Goal: Transaction & Acquisition: Purchase product/service

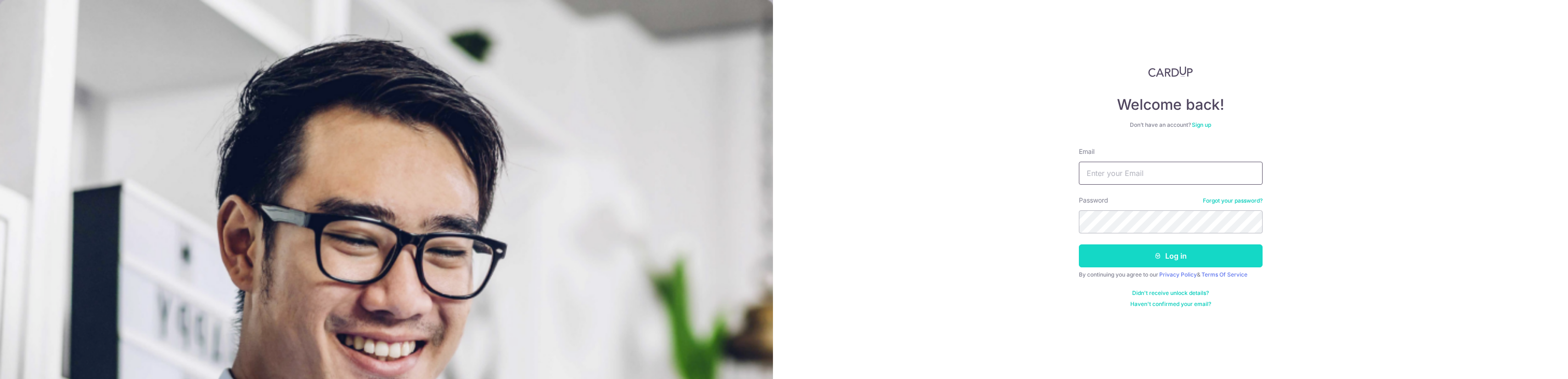
type input "satish@rikvincapital.com"
click at [1183, 259] on button "Log in" at bounding box center [1171, 256] width 184 height 23
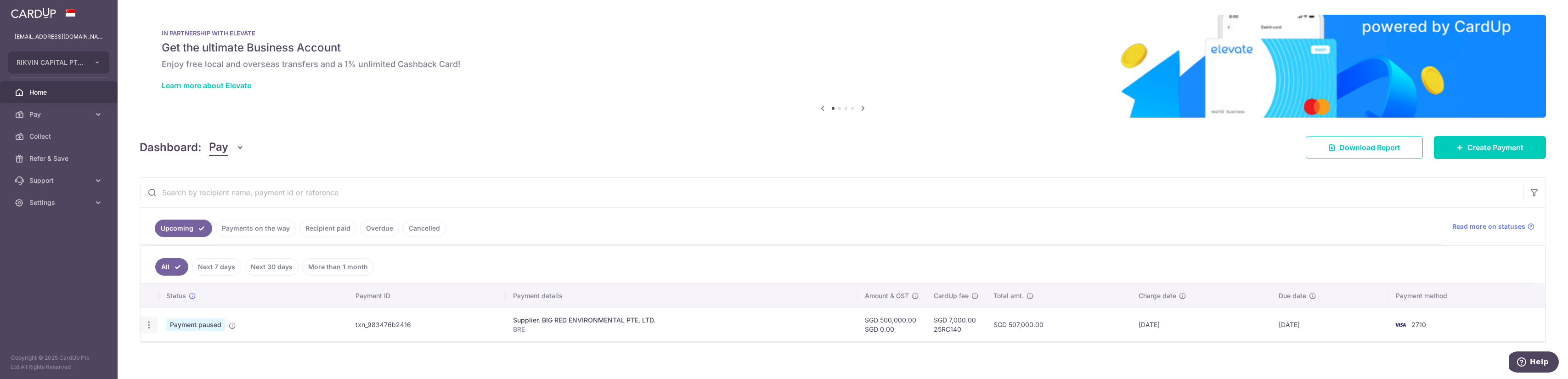
click at [145, 325] on icon "button" at bounding box center [149, 325] width 10 height 10
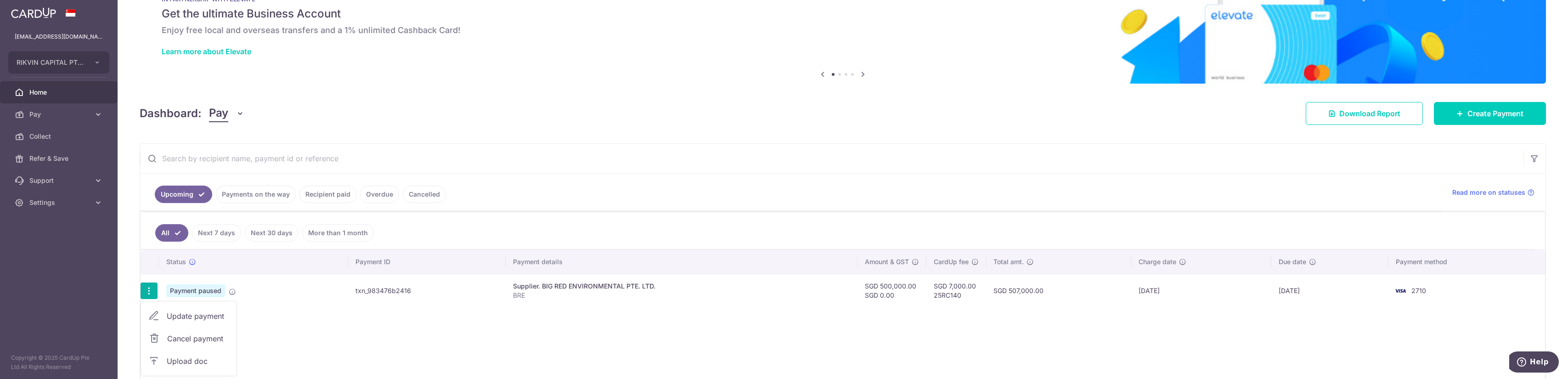
scroll to position [46, 0]
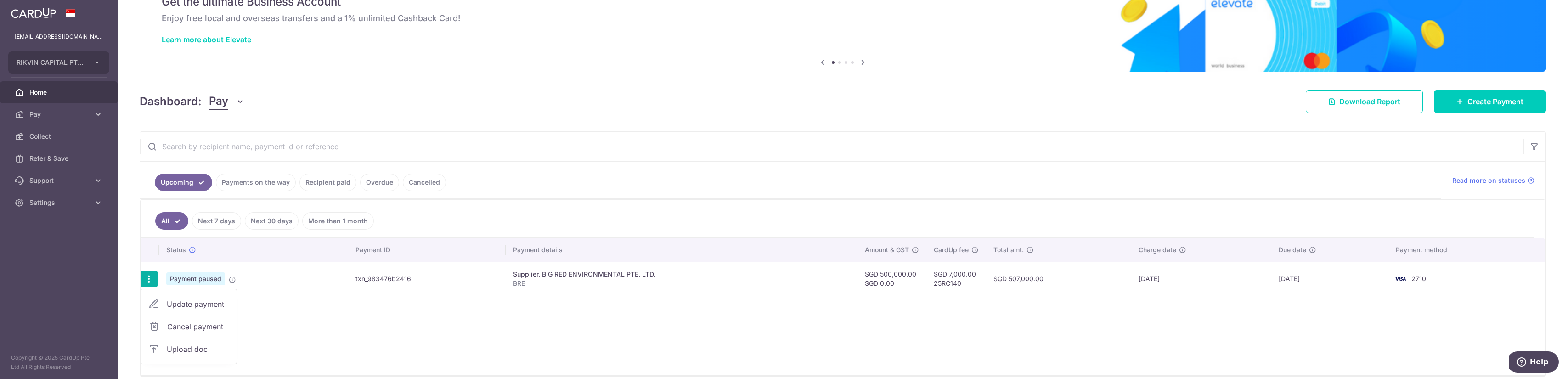
click at [175, 330] on link "Cancel payment" at bounding box center [189, 327] width 96 height 23
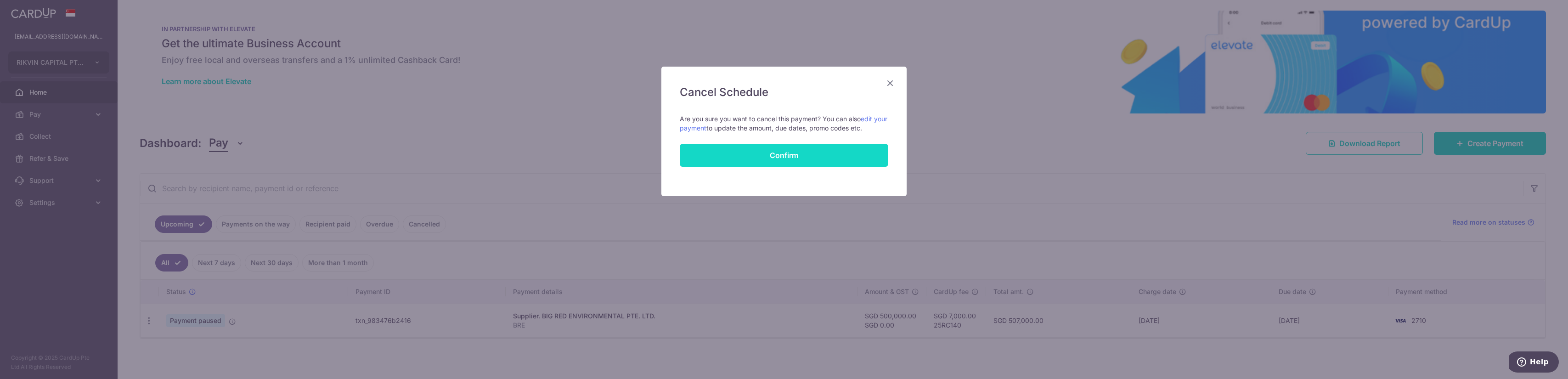
click at [772, 160] on input "Confirm" at bounding box center [784, 155] width 209 height 23
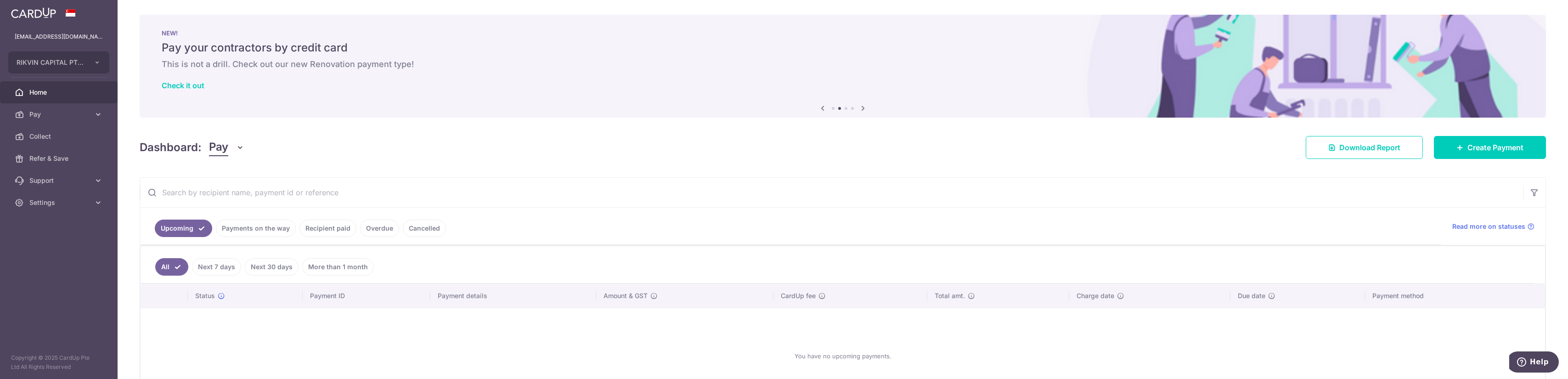
click at [1237, 180] on input "text" at bounding box center [831, 193] width 1384 height 29
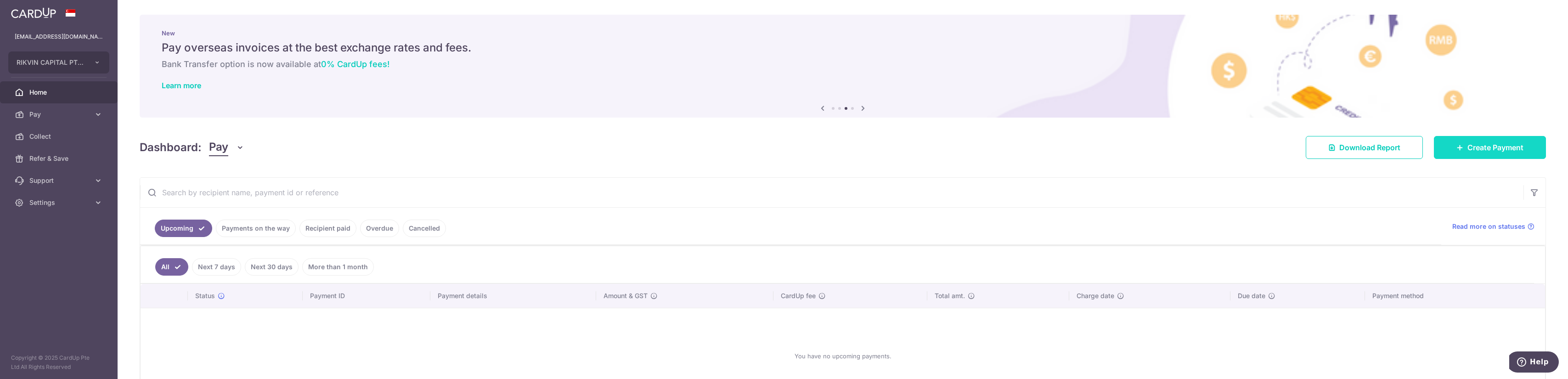
click at [1480, 150] on span "Create Payment" at bounding box center [1496, 147] width 56 height 11
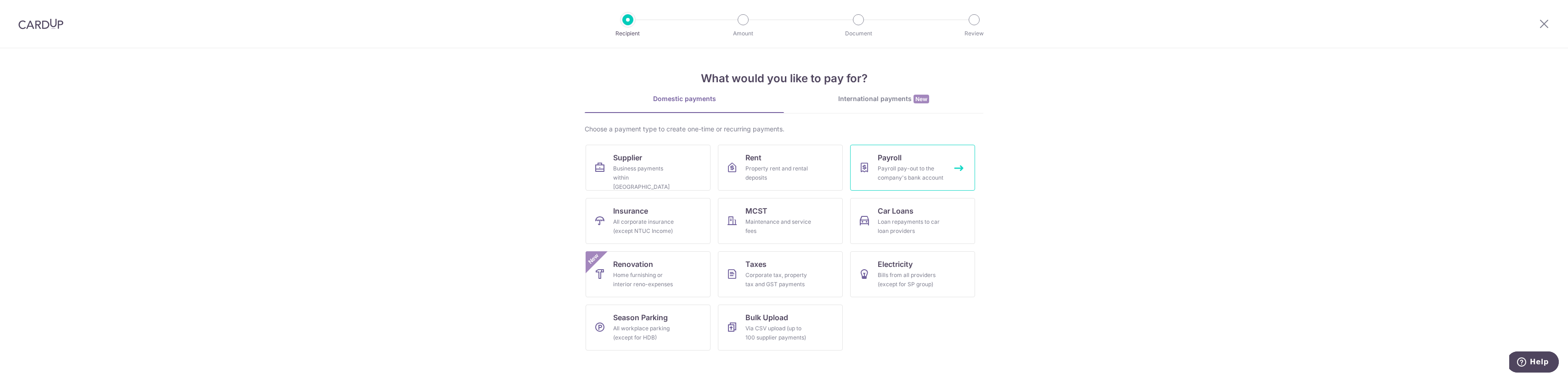
click at [913, 164] on div "Payroll pay-out to the company's bank account" at bounding box center [911, 173] width 66 height 18
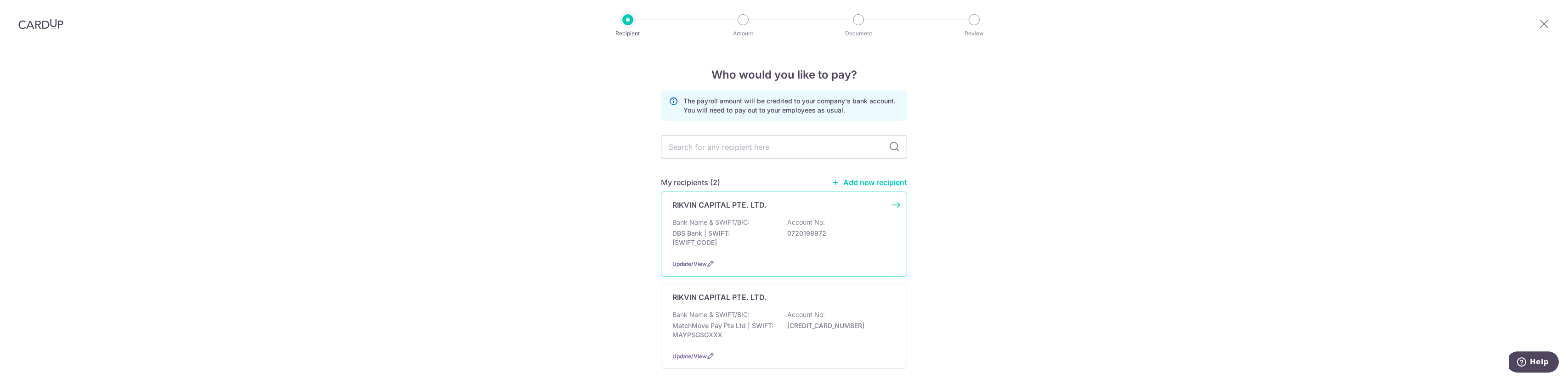
scroll to position [46, 0]
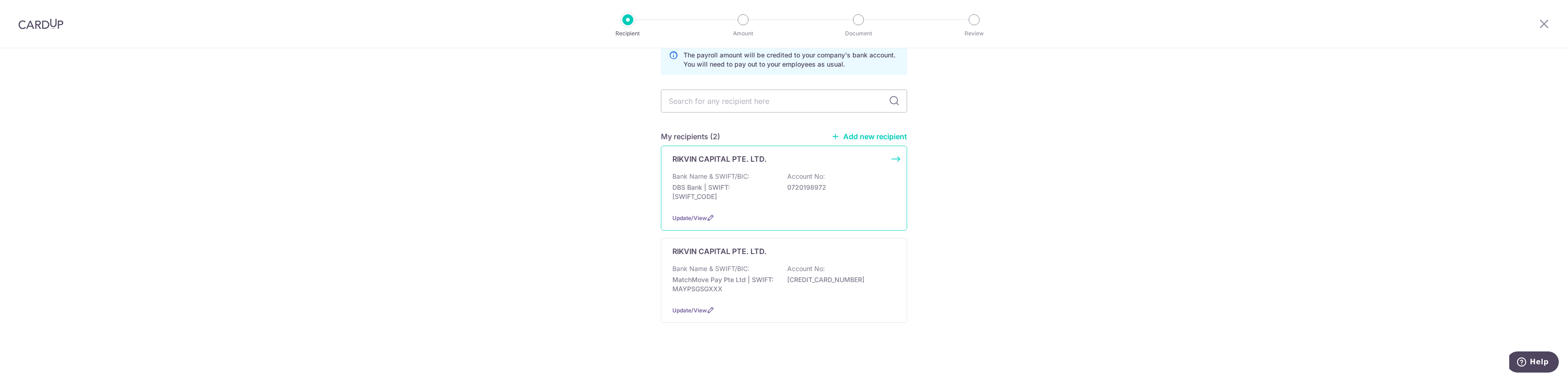
click at [701, 186] on p "DBS Bank | SWIFT: [SWIFT_CODE]" at bounding box center [724, 192] width 103 height 18
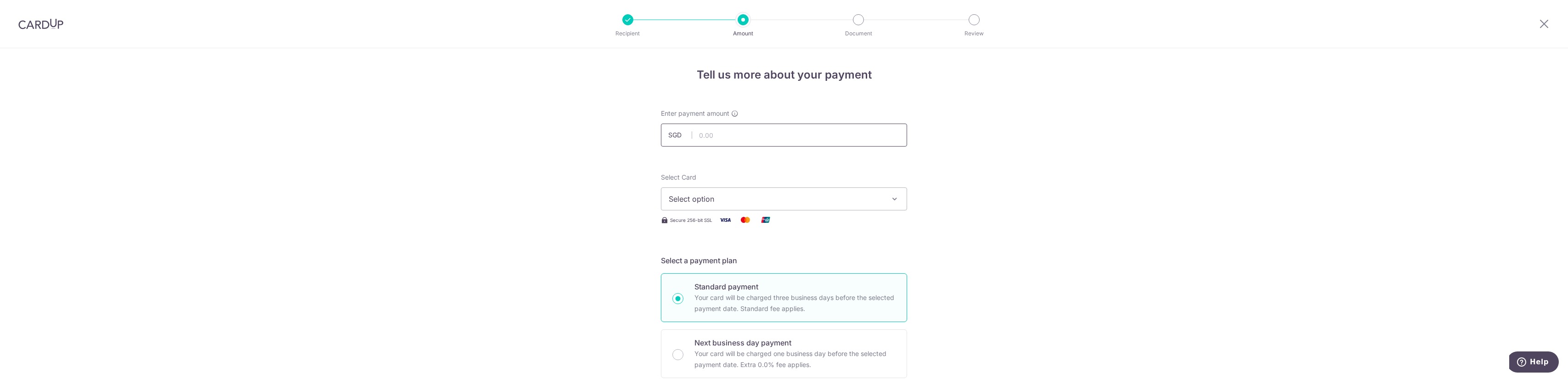
click at [696, 135] on input "text" at bounding box center [784, 135] width 246 height 23
type input "20,000.00"
click at [710, 194] on span "Select option" at bounding box center [776, 199] width 214 height 11
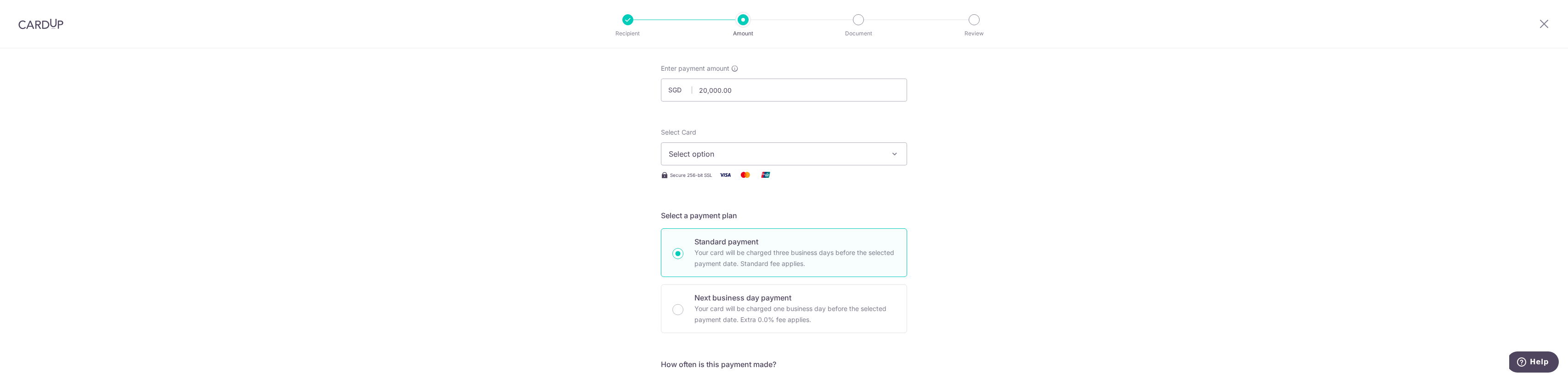
scroll to position [138, 0]
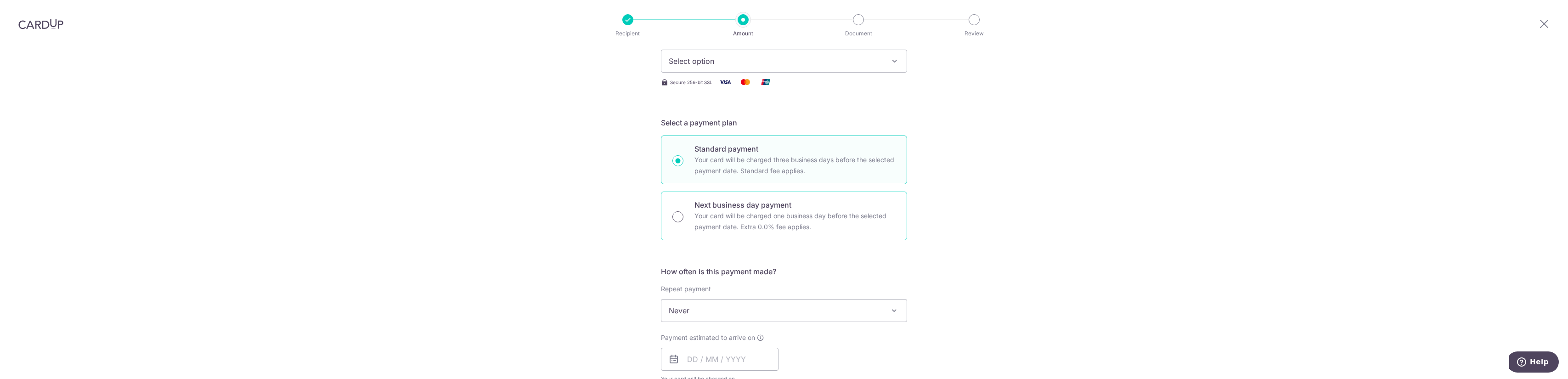
click at [674, 216] on input "Next business day payment Your card will be charged one business day before the…" at bounding box center [678, 217] width 11 height 11
radio input "true"
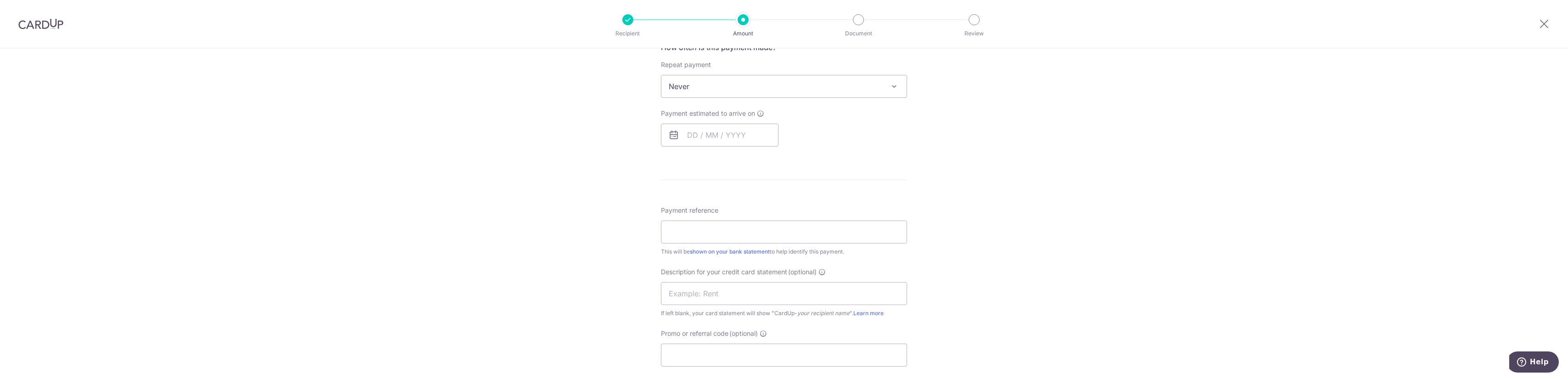
scroll to position [368, 0]
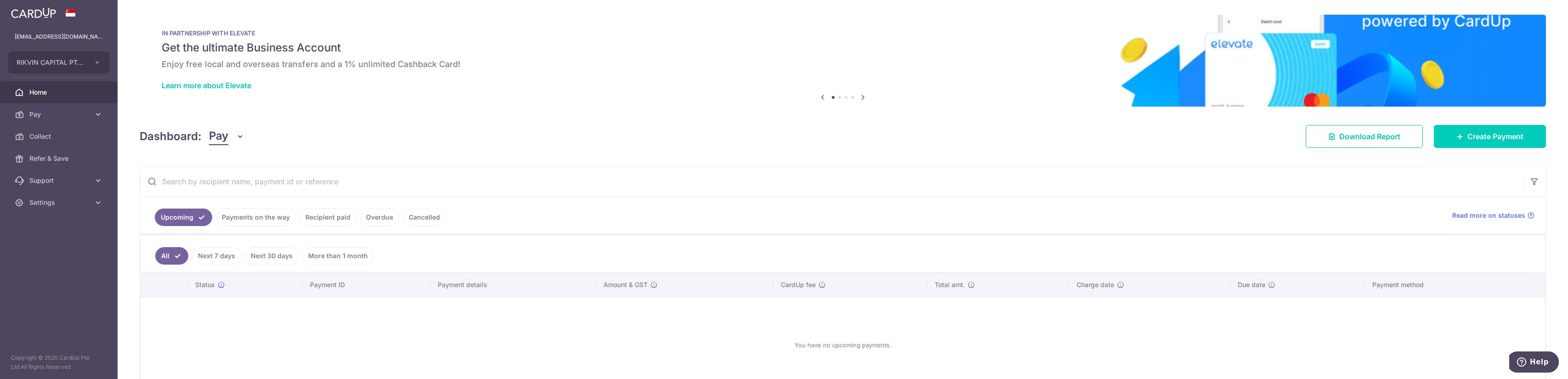
click at [334, 219] on link "Recipient paid" at bounding box center [328, 218] width 57 height 18
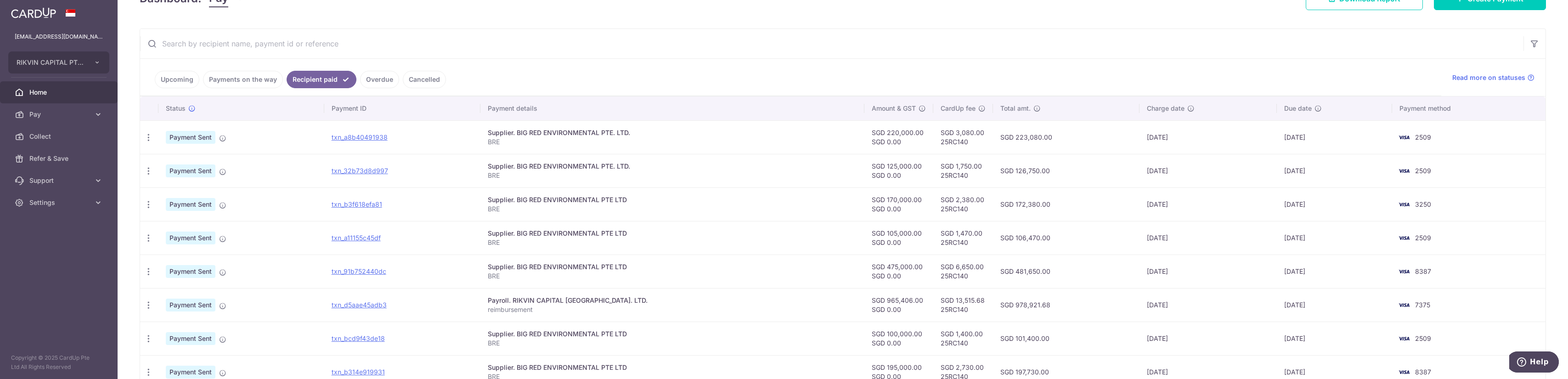
scroll to position [184, 0]
